Goal: Find specific page/section: Find specific page/section

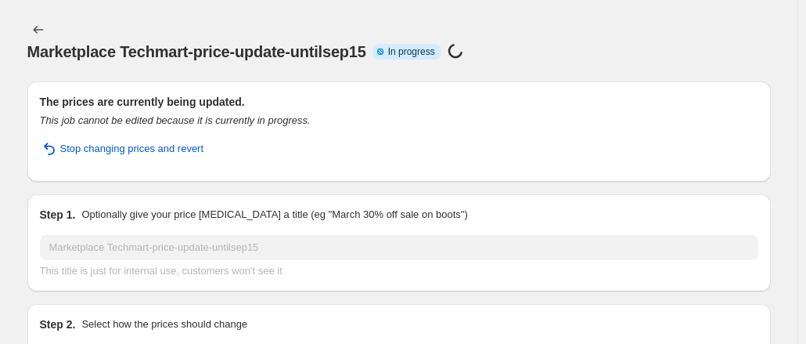
scroll to position [1071, 0]
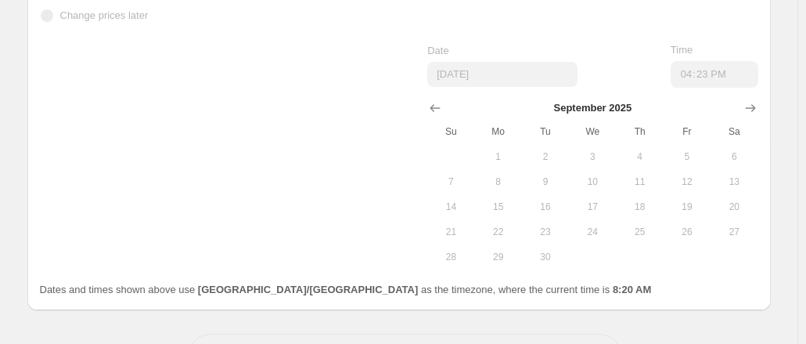
drag, startPoint x: 0, startPoint y: 0, endPoint x: 412, endPoint y: 278, distance: 496.8
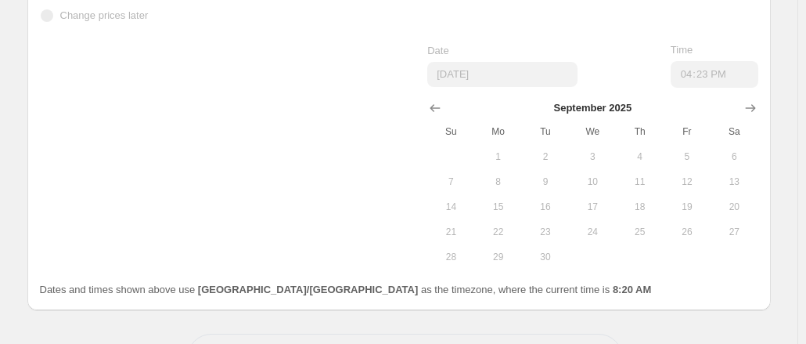
drag, startPoint x: 395, startPoint y: 274, endPoint x: 387, endPoint y: 272, distance: 8.9
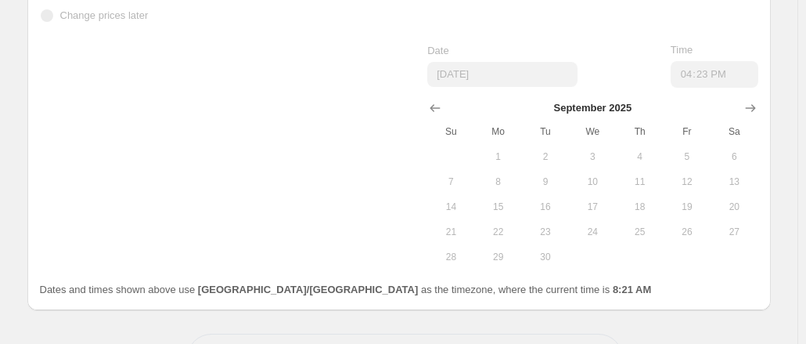
drag, startPoint x: 387, startPoint y: 272, endPoint x: 373, endPoint y: 270, distance: 14.2
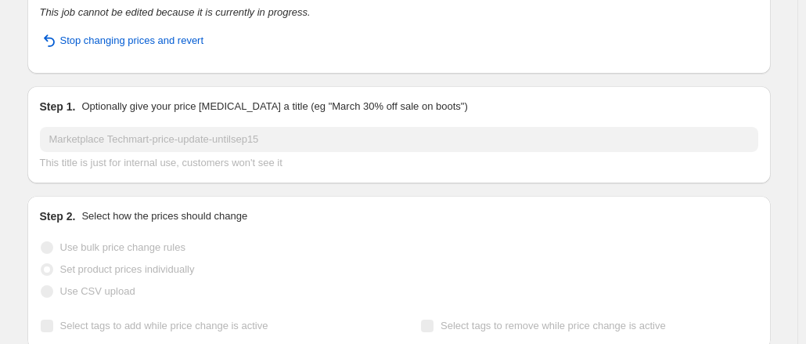
scroll to position [0, 0]
